Goal: Task Accomplishment & Management: Use online tool/utility

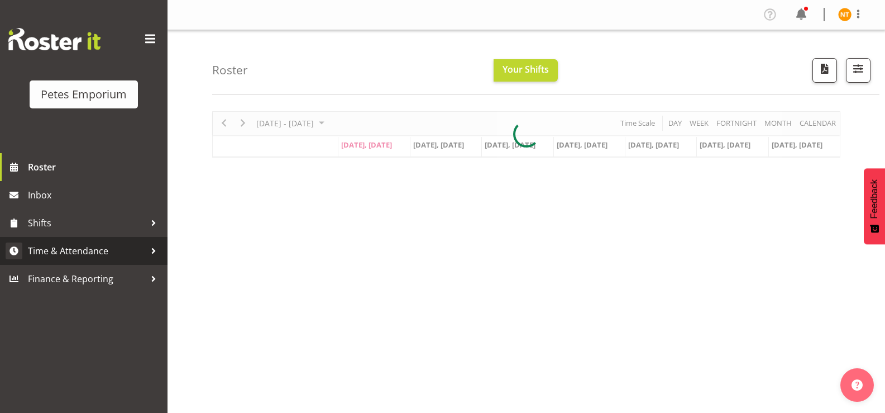
click at [65, 250] on span "Time & Attendance" at bounding box center [86, 250] width 117 height 17
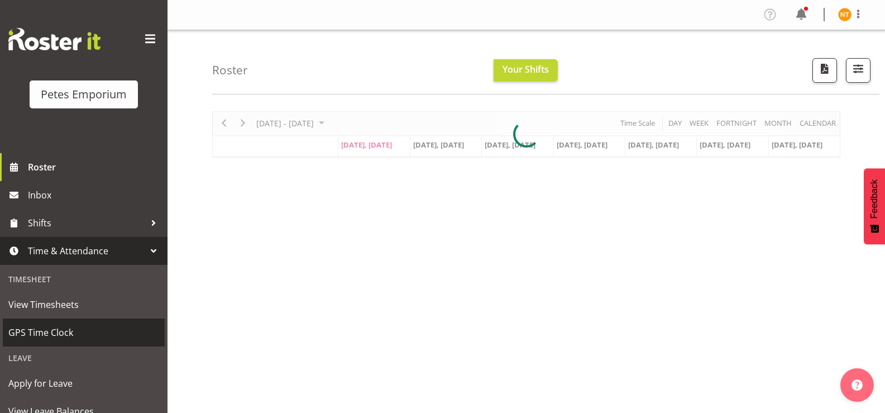
click at [45, 332] on span "GPS Time Clock" at bounding box center [83, 332] width 151 height 17
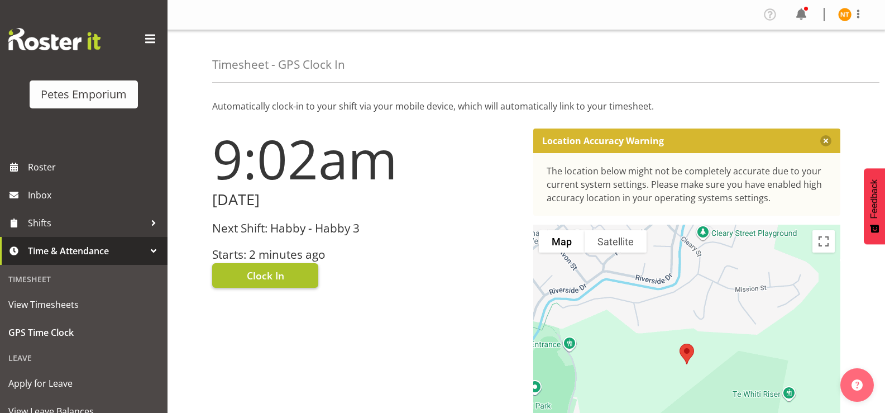
click at [259, 273] on span "Clock In" at bounding box center [265, 275] width 37 height 15
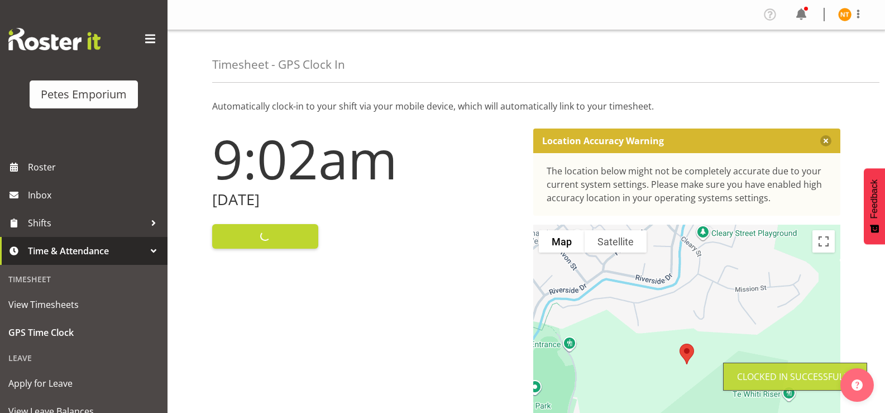
click at [848, 17] on img at bounding box center [844, 14] width 13 height 13
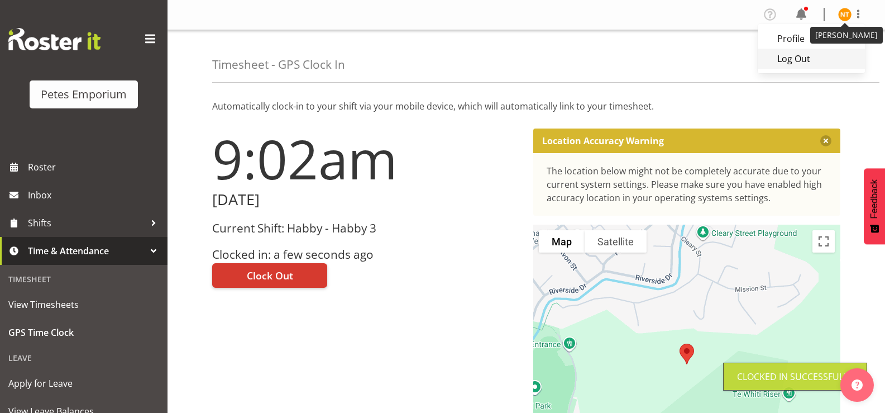
click at [798, 62] on link "Log Out" at bounding box center [810, 59] width 107 height 20
